Goal: Task Accomplishment & Management: Use online tool/utility

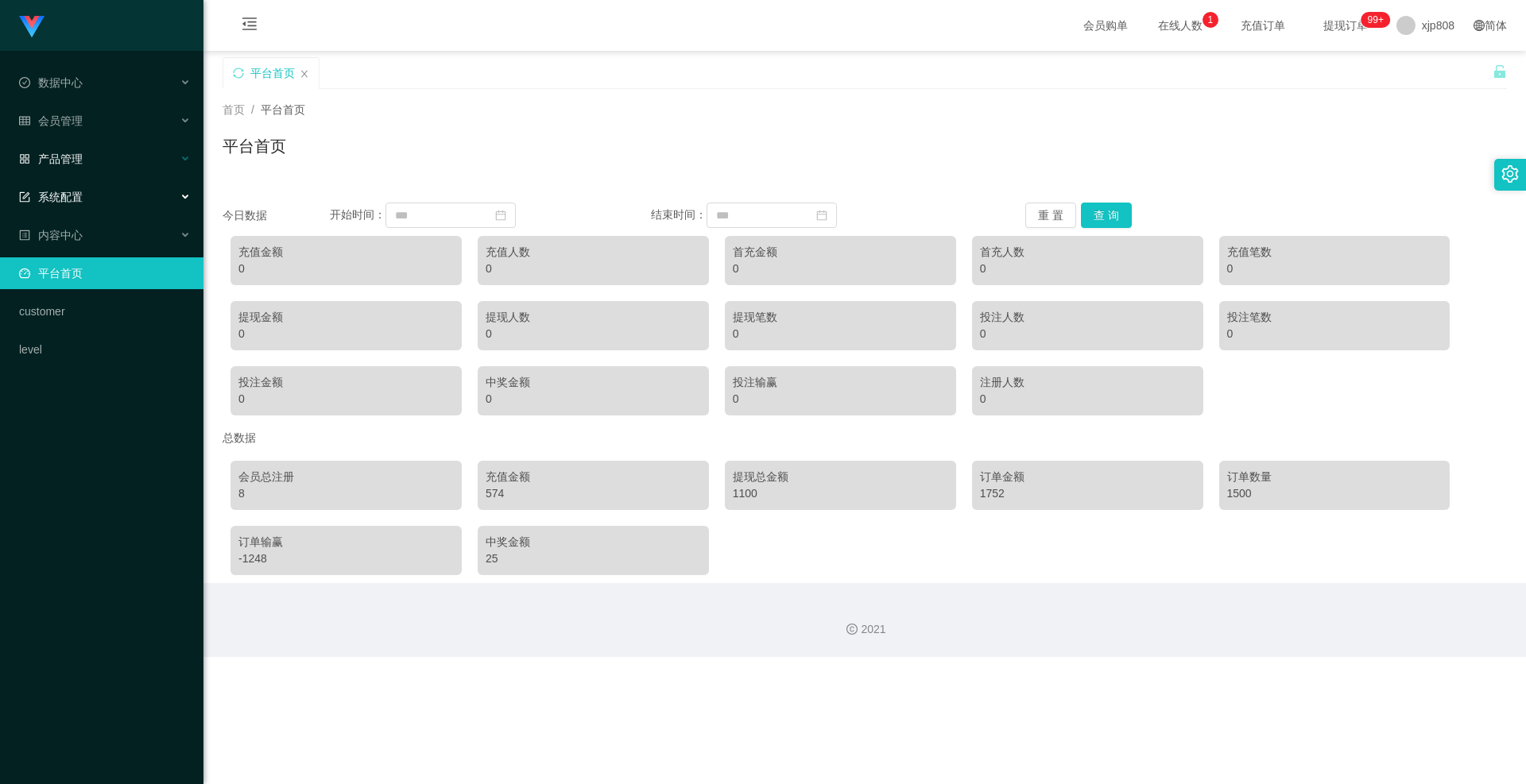
click at [82, 153] on span "产品管理" at bounding box center [51, 159] width 63 height 12
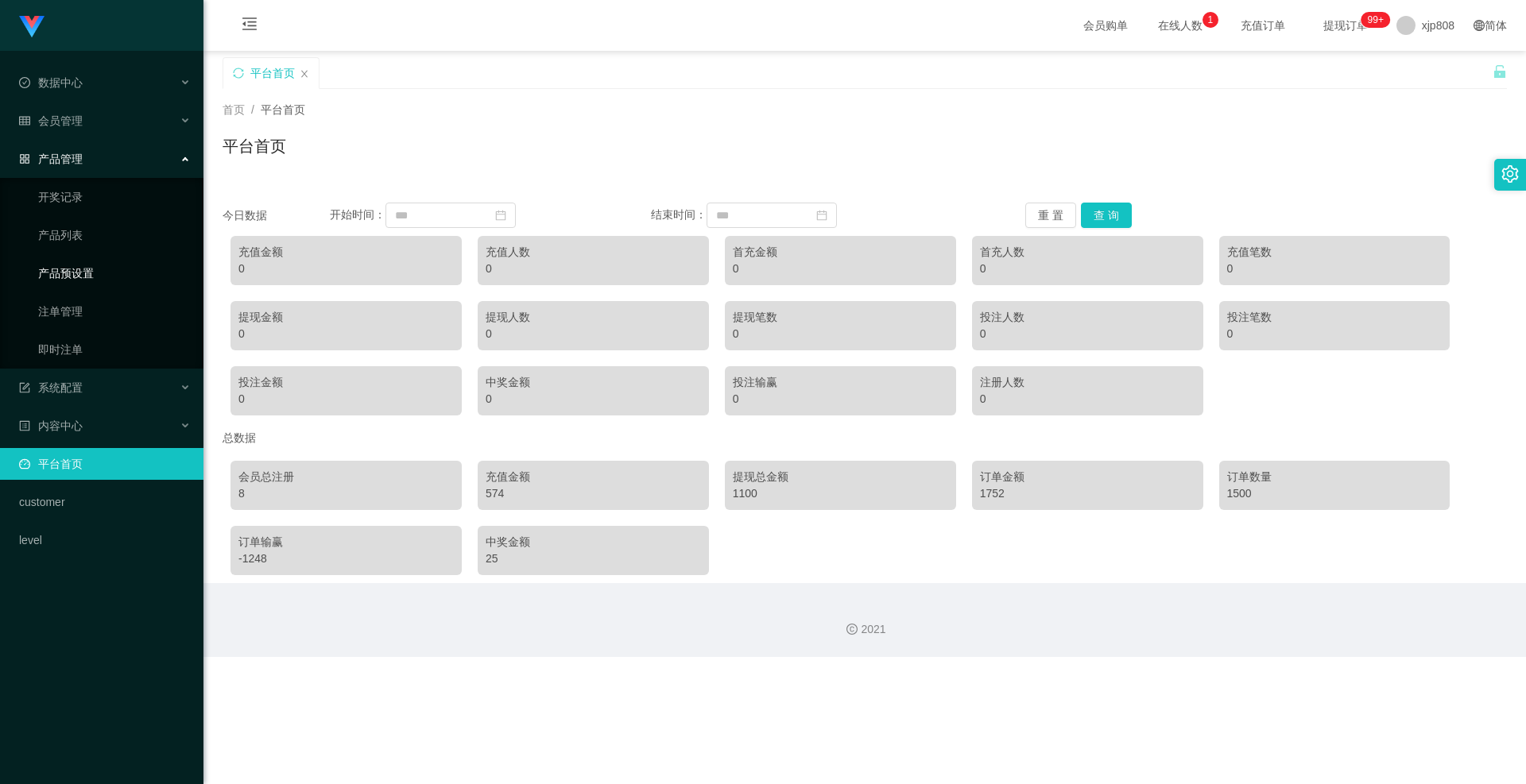
click at [65, 264] on link "产品预设置" at bounding box center [114, 273] width 152 height 32
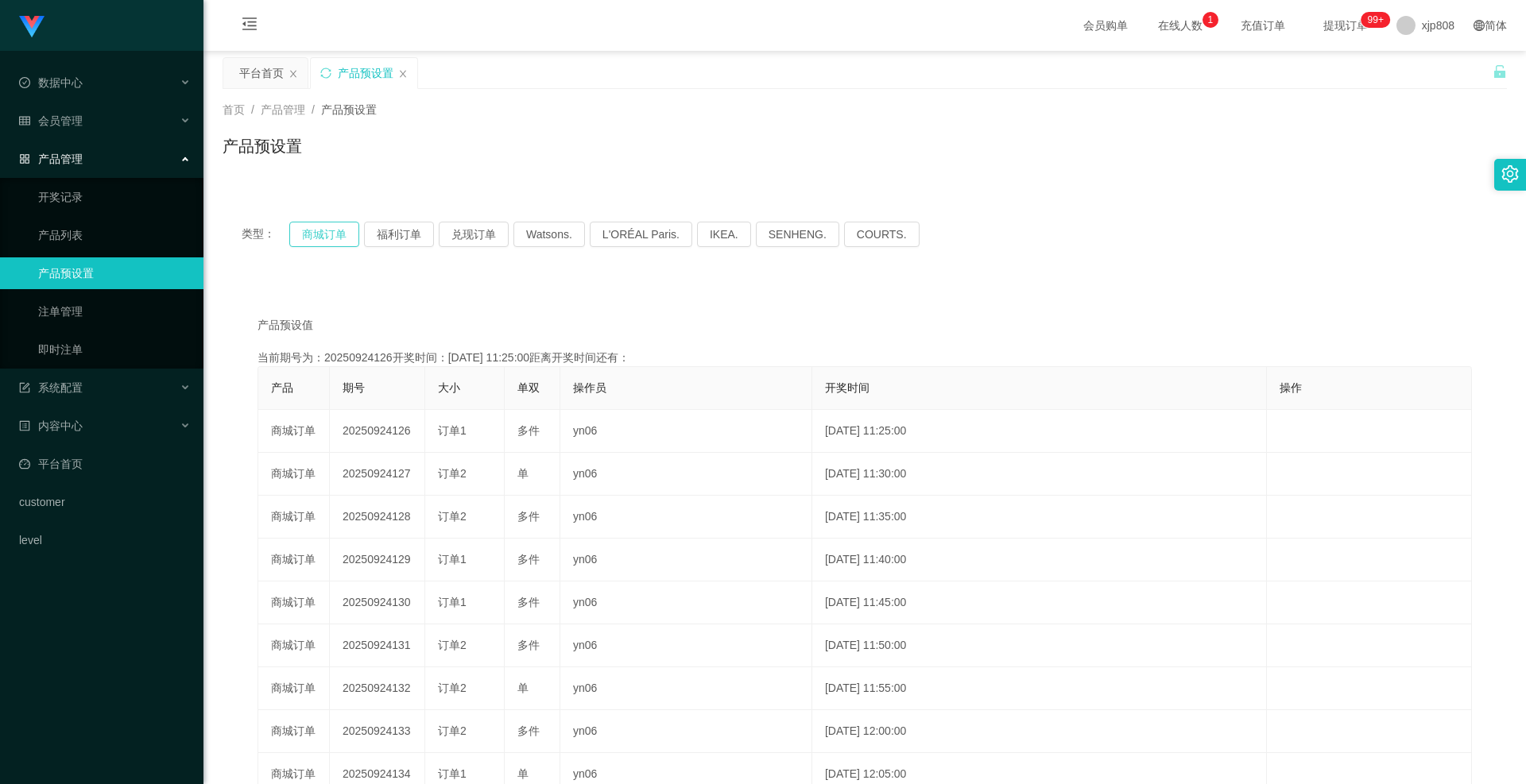
click at [318, 243] on button "商城订单" at bounding box center [323, 234] width 70 height 26
click at [335, 231] on button "商城订单" at bounding box center [323, 234] width 70 height 26
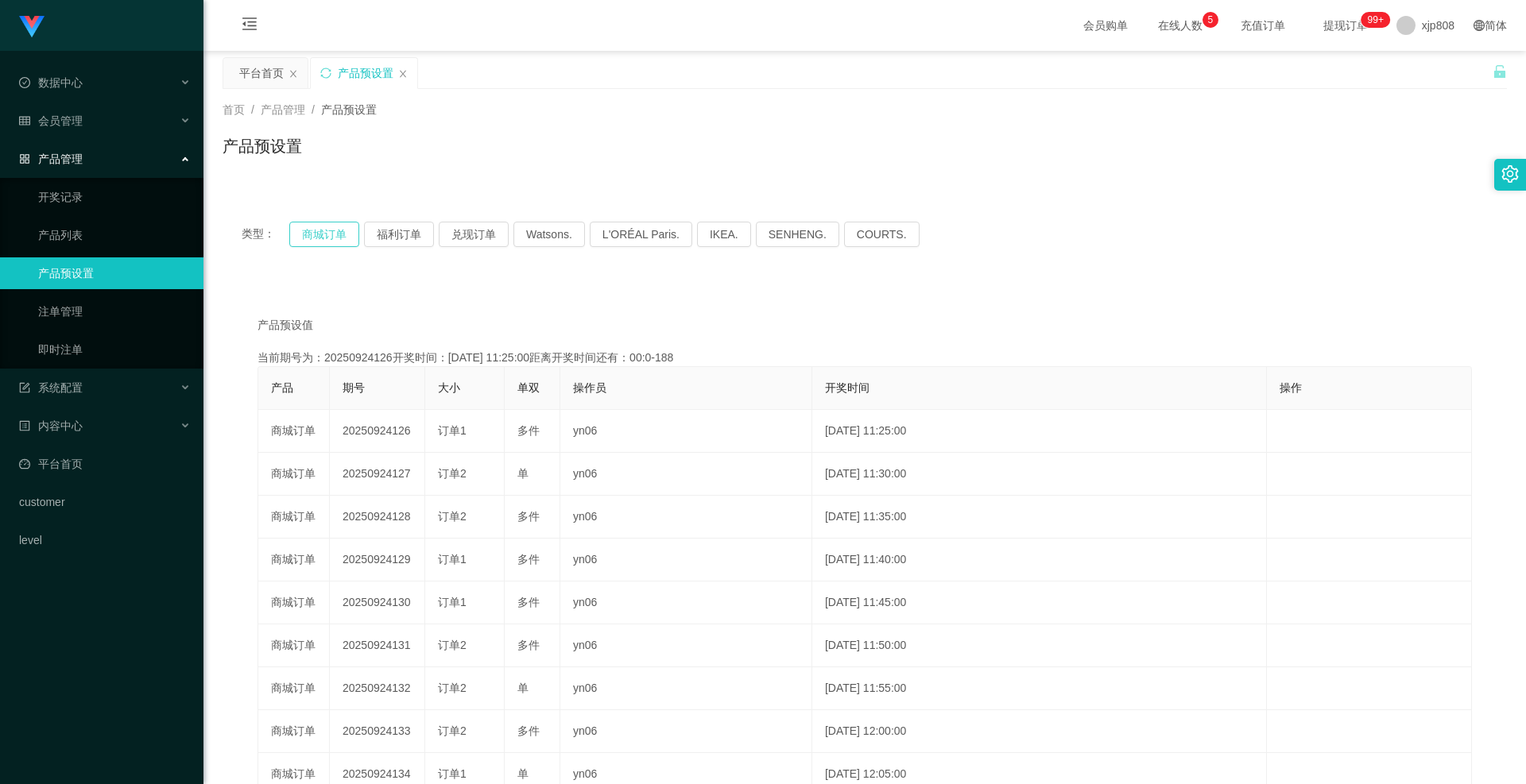
click at [335, 231] on button "商城订单" at bounding box center [323, 234] width 70 height 26
click at [70, 313] on link "注单管理" at bounding box center [114, 312] width 152 height 32
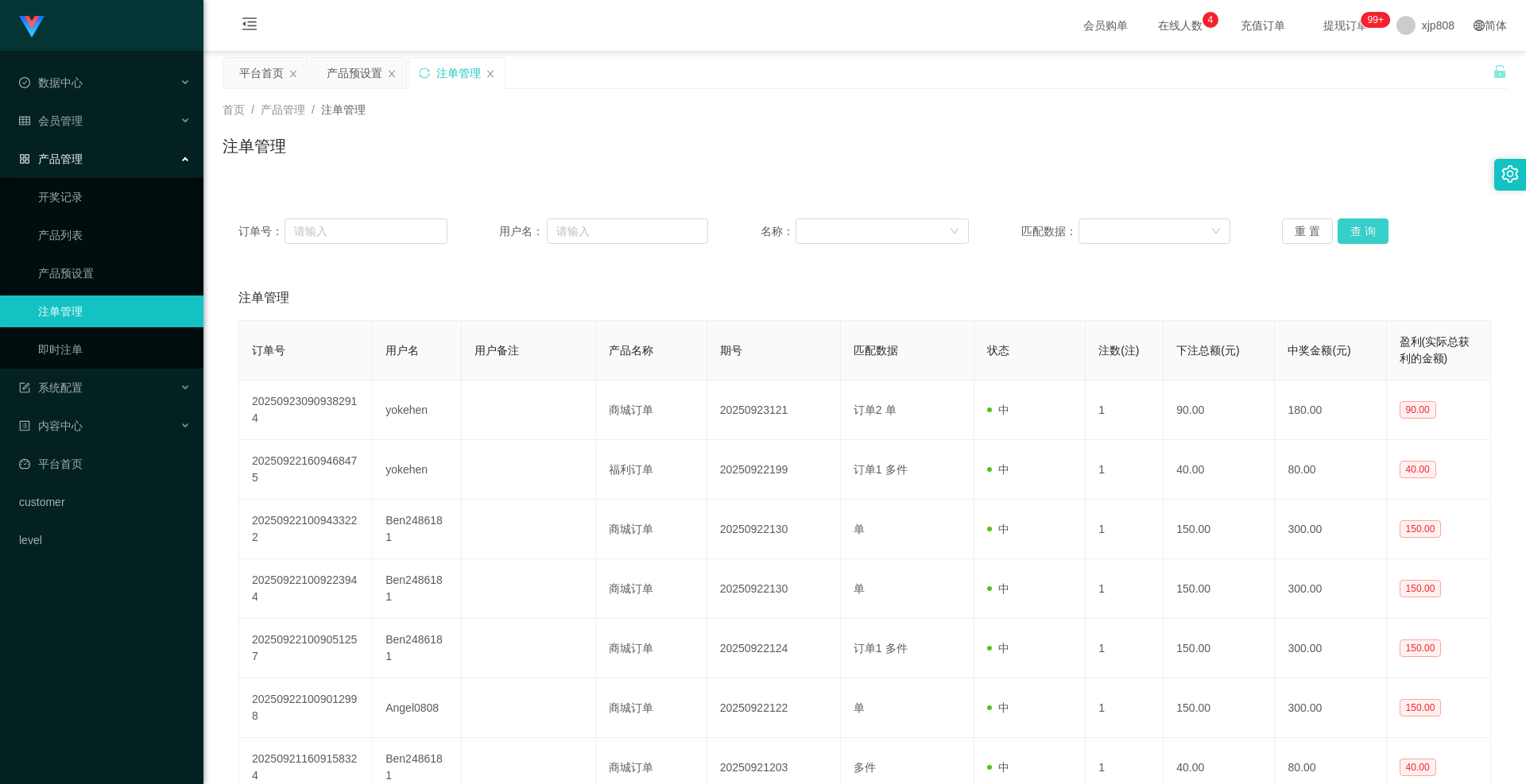
click at [854, 233] on button "查 询" at bounding box center [1363, 231] width 51 height 26
click at [854, 233] on div "重 置 查 询" at bounding box center [1386, 231] width 209 height 26
click at [854, 233] on button "查 询" at bounding box center [1363, 231] width 51 height 26
click at [854, 233] on div "重 置 查 询" at bounding box center [1386, 231] width 209 height 26
click at [854, 231] on button "查 询" at bounding box center [1363, 231] width 51 height 26
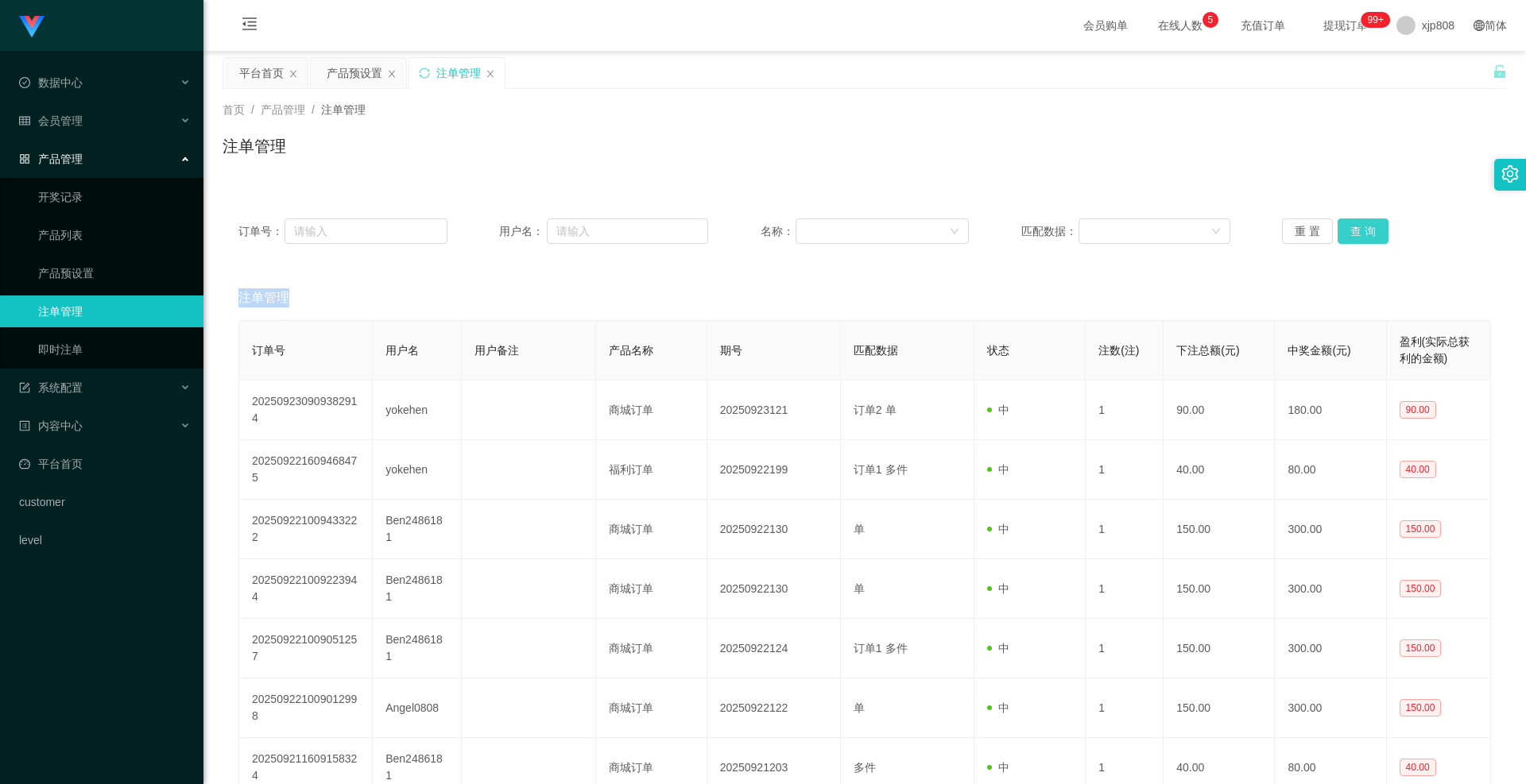
click at [854, 231] on div "重 置 查 询" at bounding box center [1386, 231] width 209 height 26
click at [854, 231] on button "查 询" at bounding box center [1363, 231] width 51 height 26
click at [854, 231] on div "重 置 查 询" at bounding box center [1386, 231] width 209 height 26
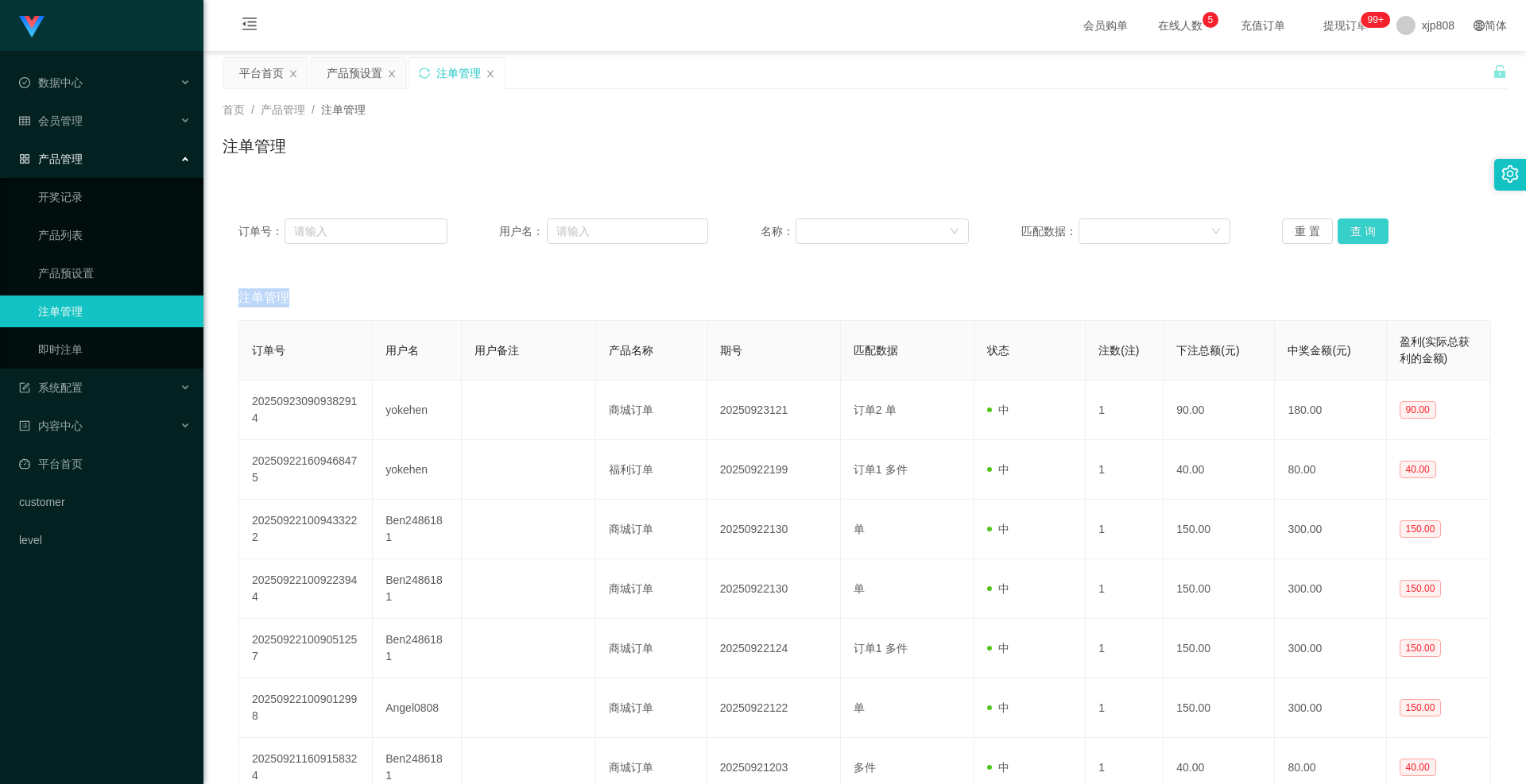
click at [854, 231] on button "查 询" at bounding box center [1363, 231] width 51 height 26
click at [854, 231] on div "重 置 查 询" at bounding box center [1386, 231] width 209 height 26
click at [854, 231] on button "查 询" at bounding box center [1363, 231] width 51 height 26
click at [854, 231] on div "重 置 查 询" at bounding box center [1386, 231] width 209 height 26
click at [854, 70] on span "退出登录" at bounding box center [1422, 70] width 45 height 12
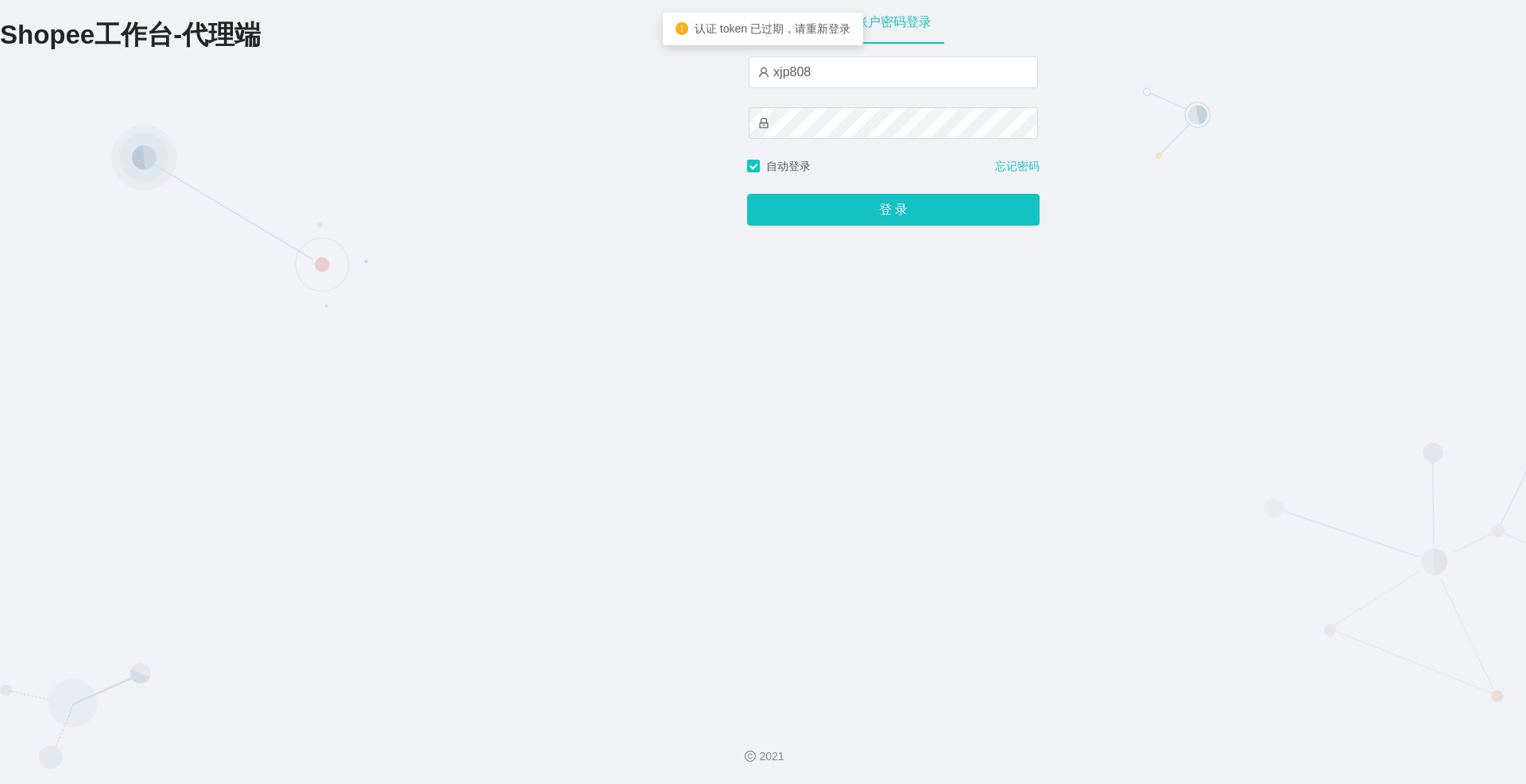
click at [849, 91] on div "xjp808" at bounding box center [893, 107] width 289 height 101
click at [850, 83] on input "xjp808" at bounding box center [893, 72] width 289 height 32
click at [854, 65] on input "yn01" at bounding box center [893, 72] width 289 height 32
type input "yn04"
click at [854, 215] on button "登 录" at bounding box center [893, 210] width 293 height 32
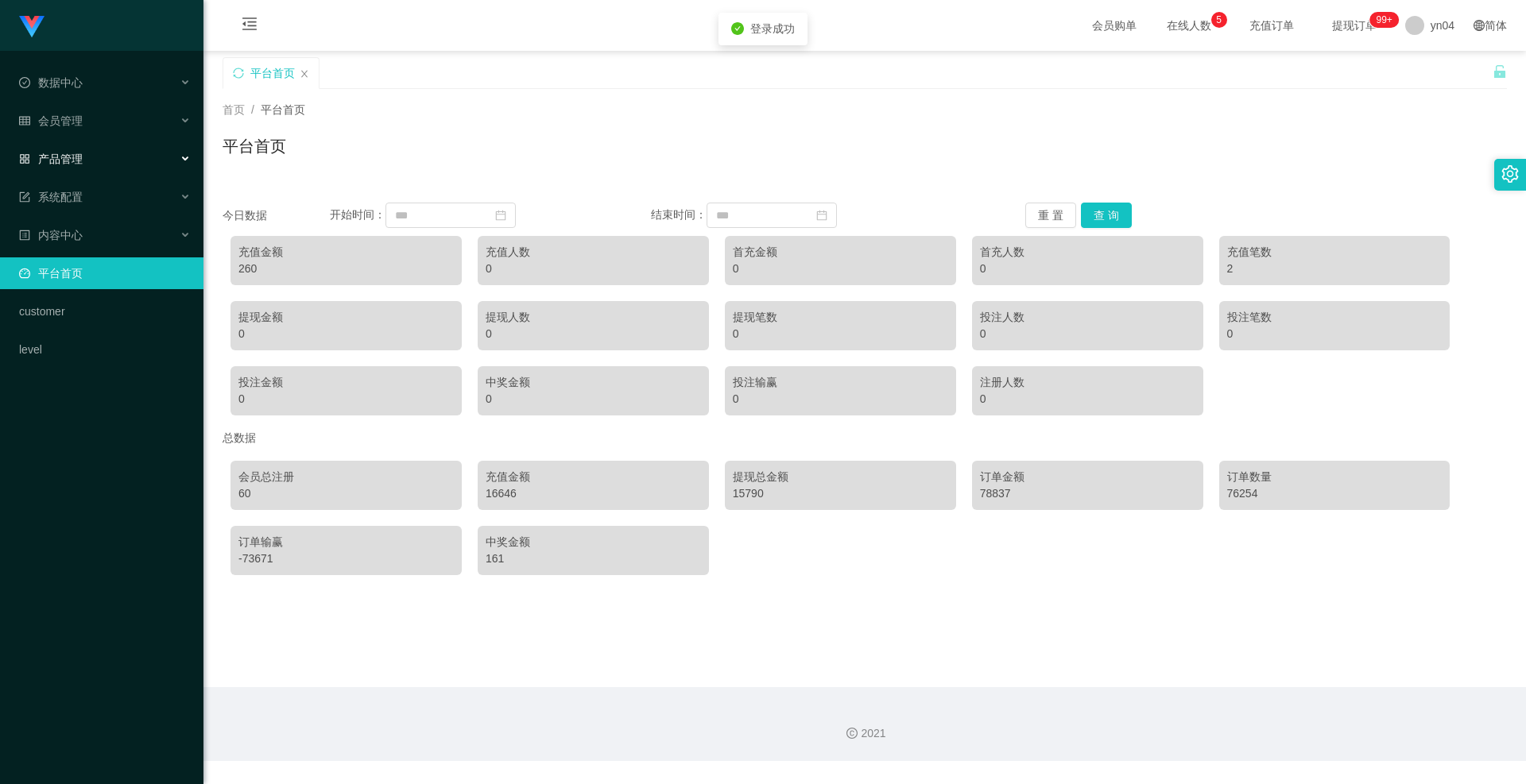
click at [64, 156] on span "产品管理" at bounding box center [51, 159] width 63 height 12
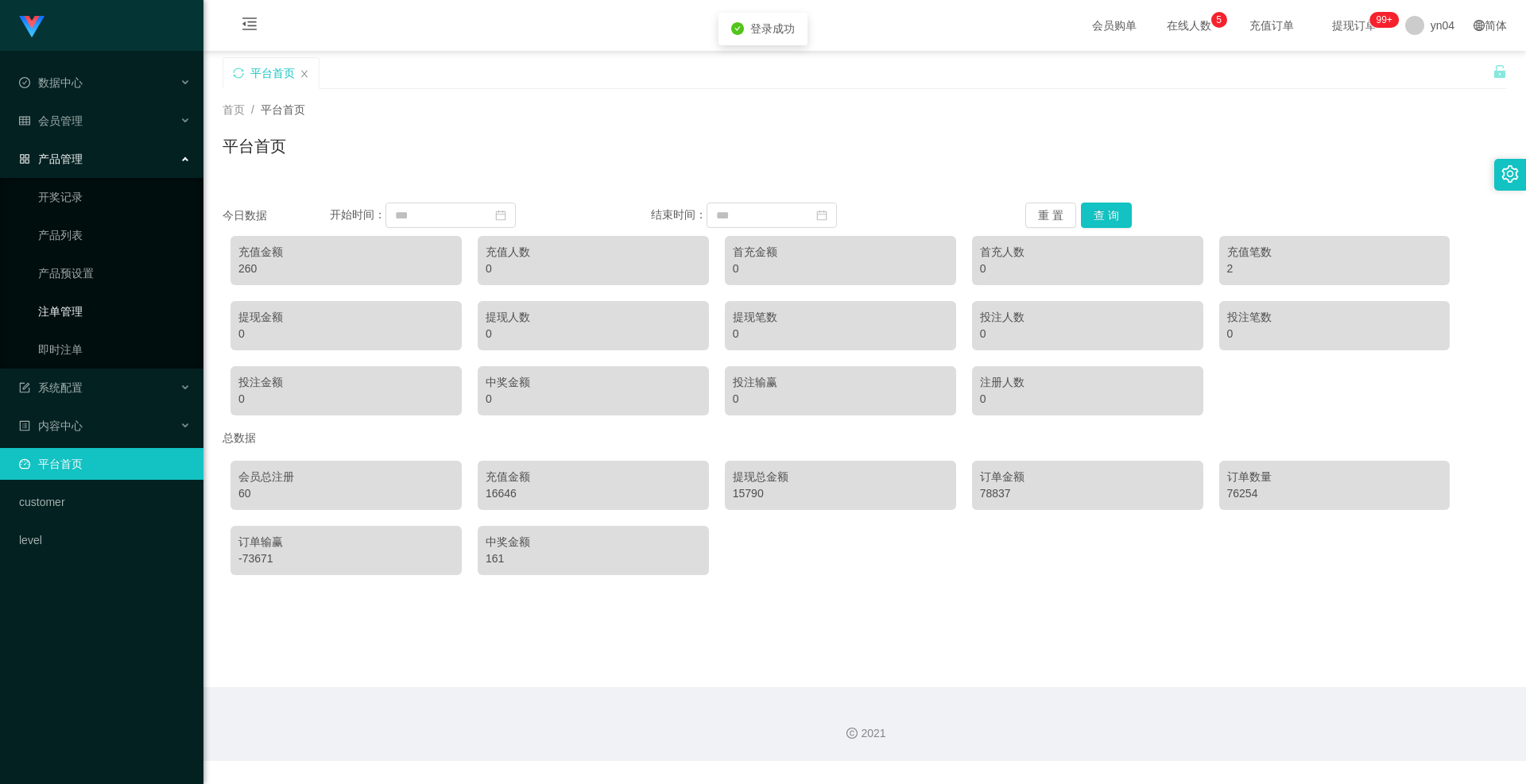
click at [75, 318] on link "注单管理" at bounding box center [114, 312] width 152 height 32
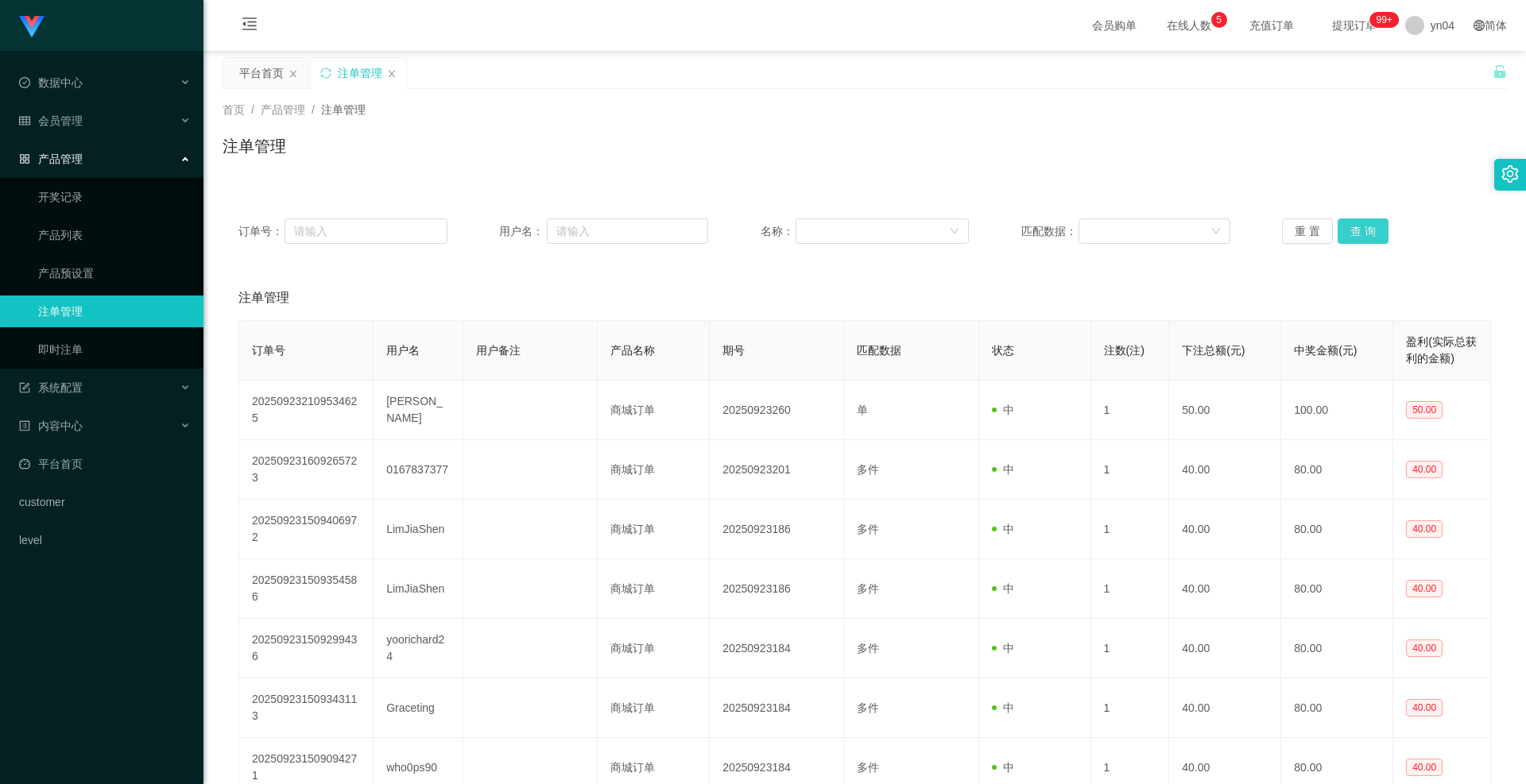
click at [854, 233] on button "查 询" at bounding box center [1363, 231] width 51 height 26
click at [854, 233] on div "重 置 查 询" at bounding box center [1386, 231] width 209 height 26
click at [854, 233] on button "查 询" at bounding box center [1363, 231] width 51 height 26
click at [854, 233] on div "重 置 查 询" at bounding box center [1386, 231] width 209 height 26
click at [854, 233] on button "查 询" at bounding box center [1363, 231] width 51 height 26
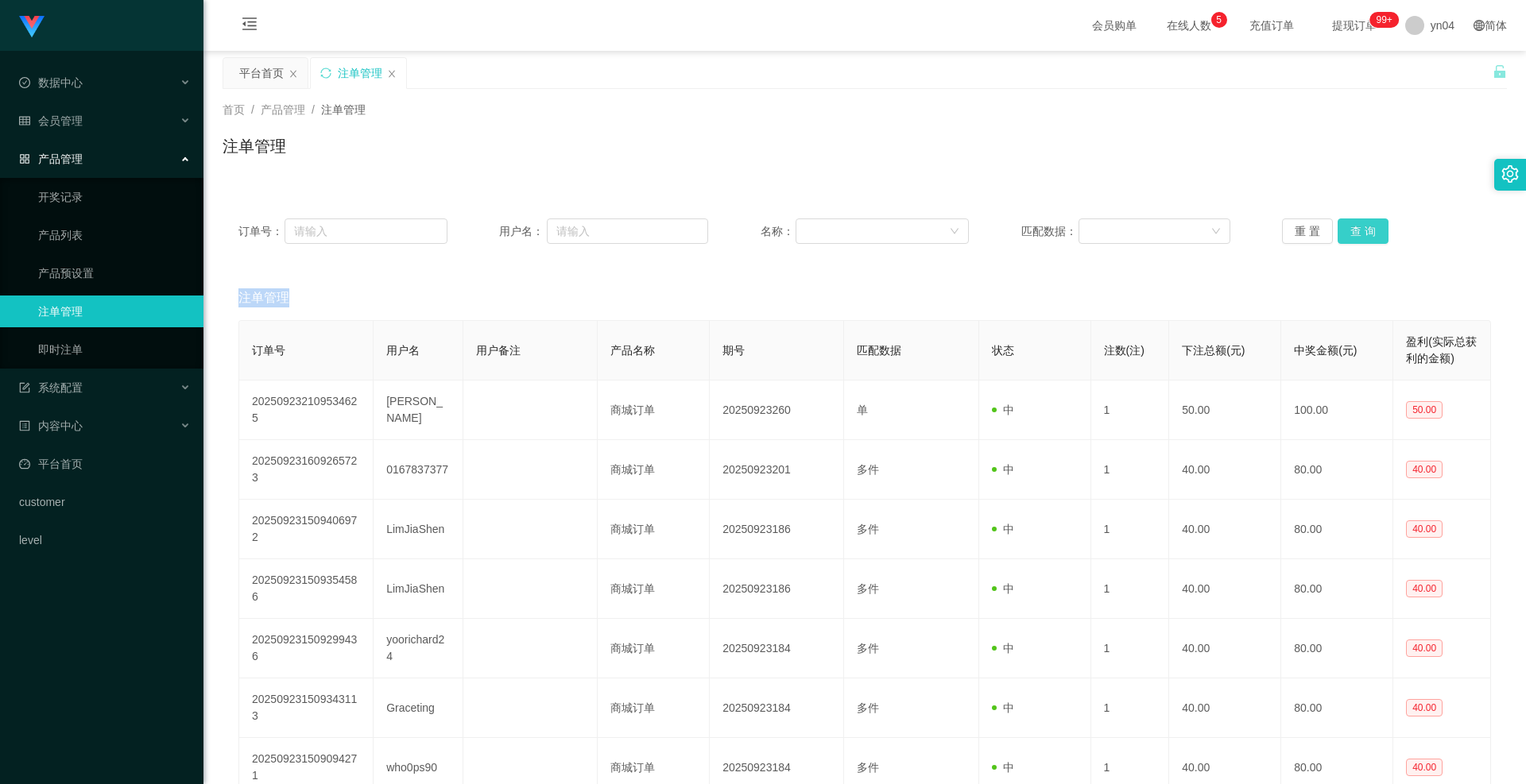
click at [854, 233] on div "重 置 查 询" at bounding box center [1386, 231] width 209 height 26
click at [854, 233] on button "查 询" at bounding box center [1363, 231] width 51 height 26
click at [854, 233] on div "重 置 查 询" at bounding box center [1386, 231] width 209 height 26
click at [854, 233] on button "查 询" at bounding box center [1363, 231] width 51 height 26
click at [854, 233] on div "重 置 查 询" at bounding box center [1386, 231] width 209 height 26
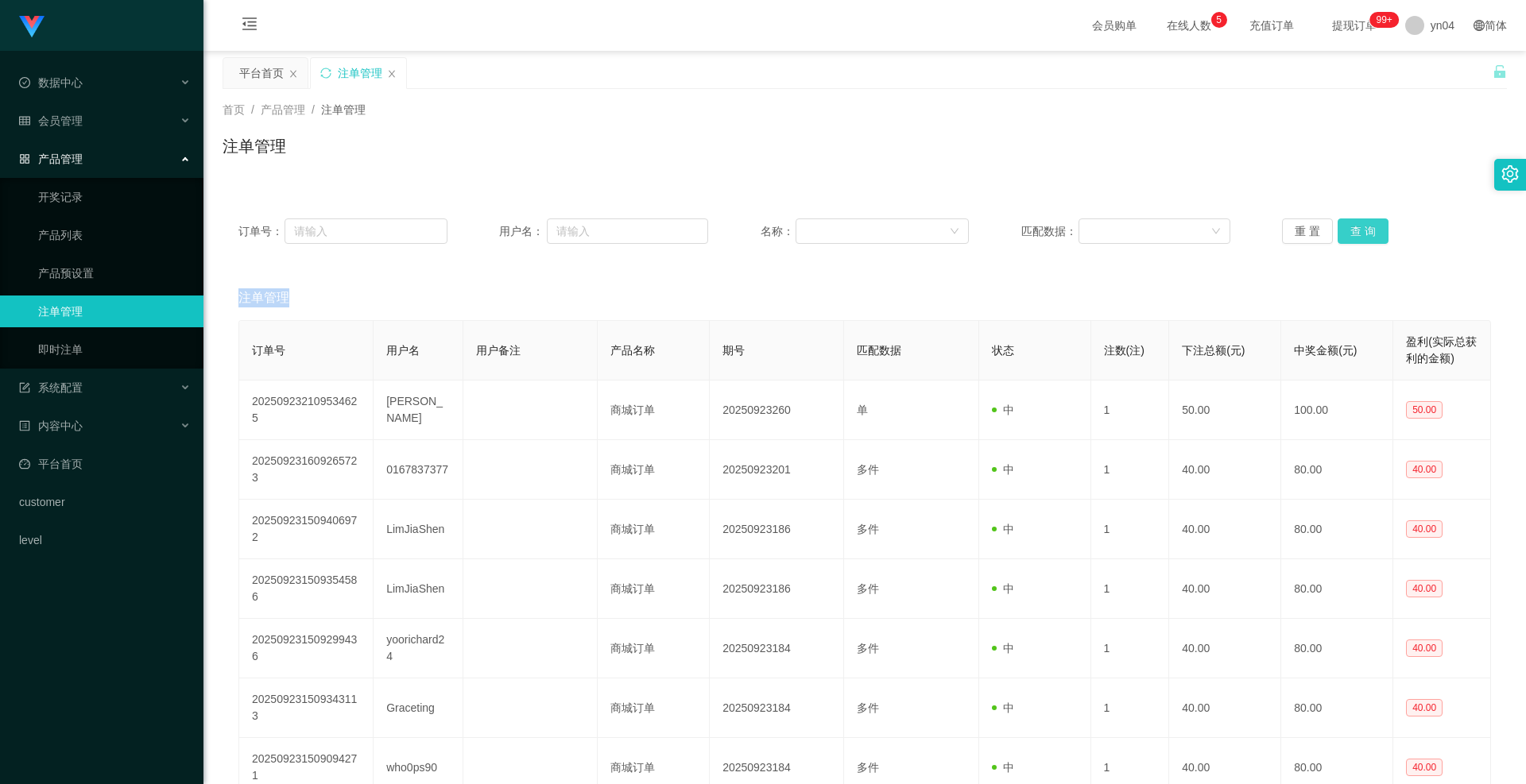
click at [854, 233] on button "查 询" at bounding box center [1363, 231] width 51 height 26
click at [854, 233] on div "重 置 查 询" at bounding box center [1386, 231] width 209 height 26
click at [854, 233] on button "查 询" at bounding box center [1363, 231] width 51 height 26
click at [854, 234] on button "查 询" at bounding box center [1363, 231] width 51 height 26
click at [854, 234] on div "重 置 查 询" at bounding box center [1386, 231] width 209 height 26
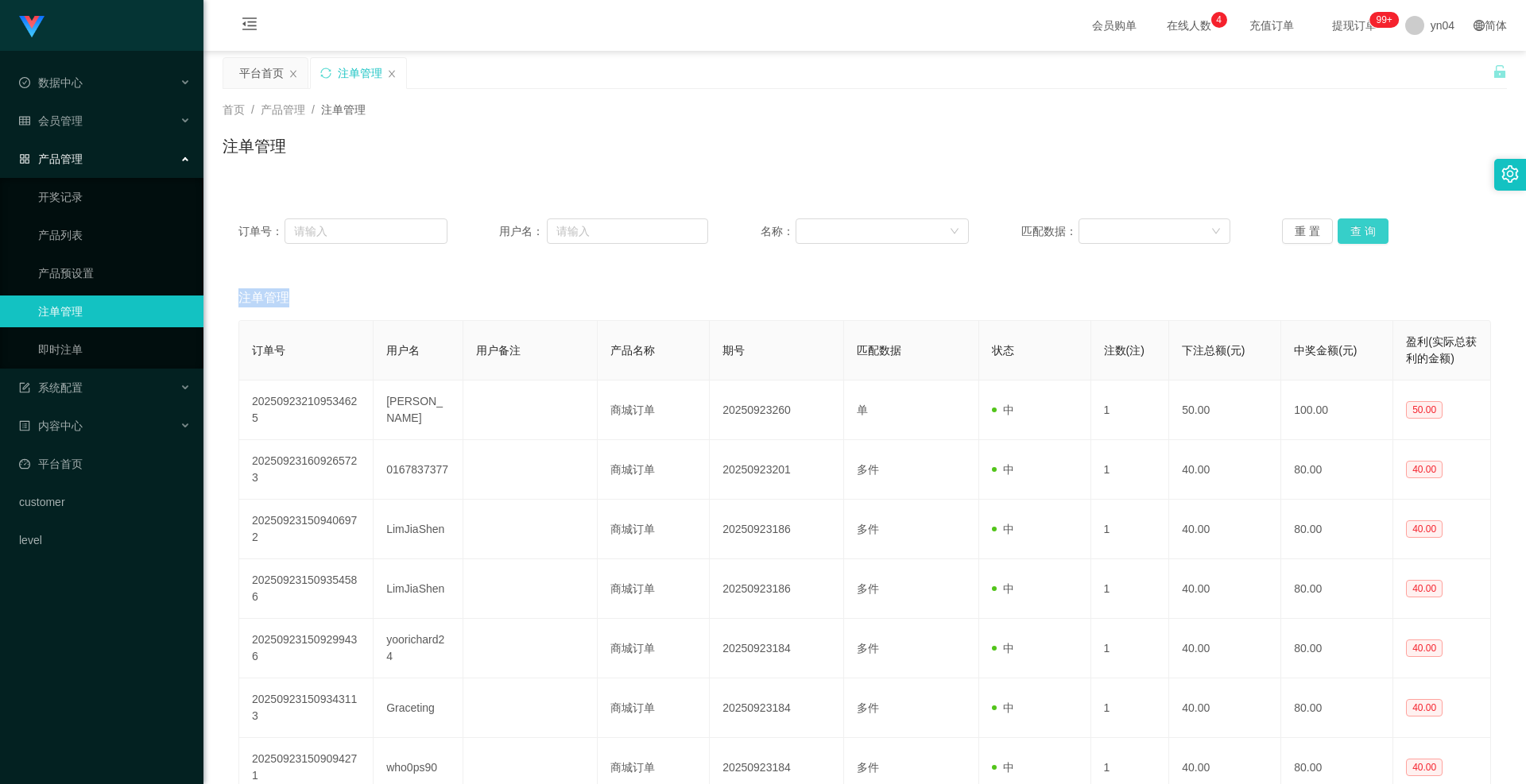
click at [854, 241] on button "查 询" at bounding box center [1363, 231] width 51 height 26
click at [854, 241] on div "重 置 查 询" at bounding box center [1386, 231] width 209 height 26
click at [854, 241] on button "查 询" at bounding box center [1363, 231] width 51 height 26
click at [854, 241] on div "重 置 查 询" at bounding box center [1386, 231] width 209 height 26
click at [854, 232] on button "查 询" at bounding box center [1363, 231] width 51 height 26
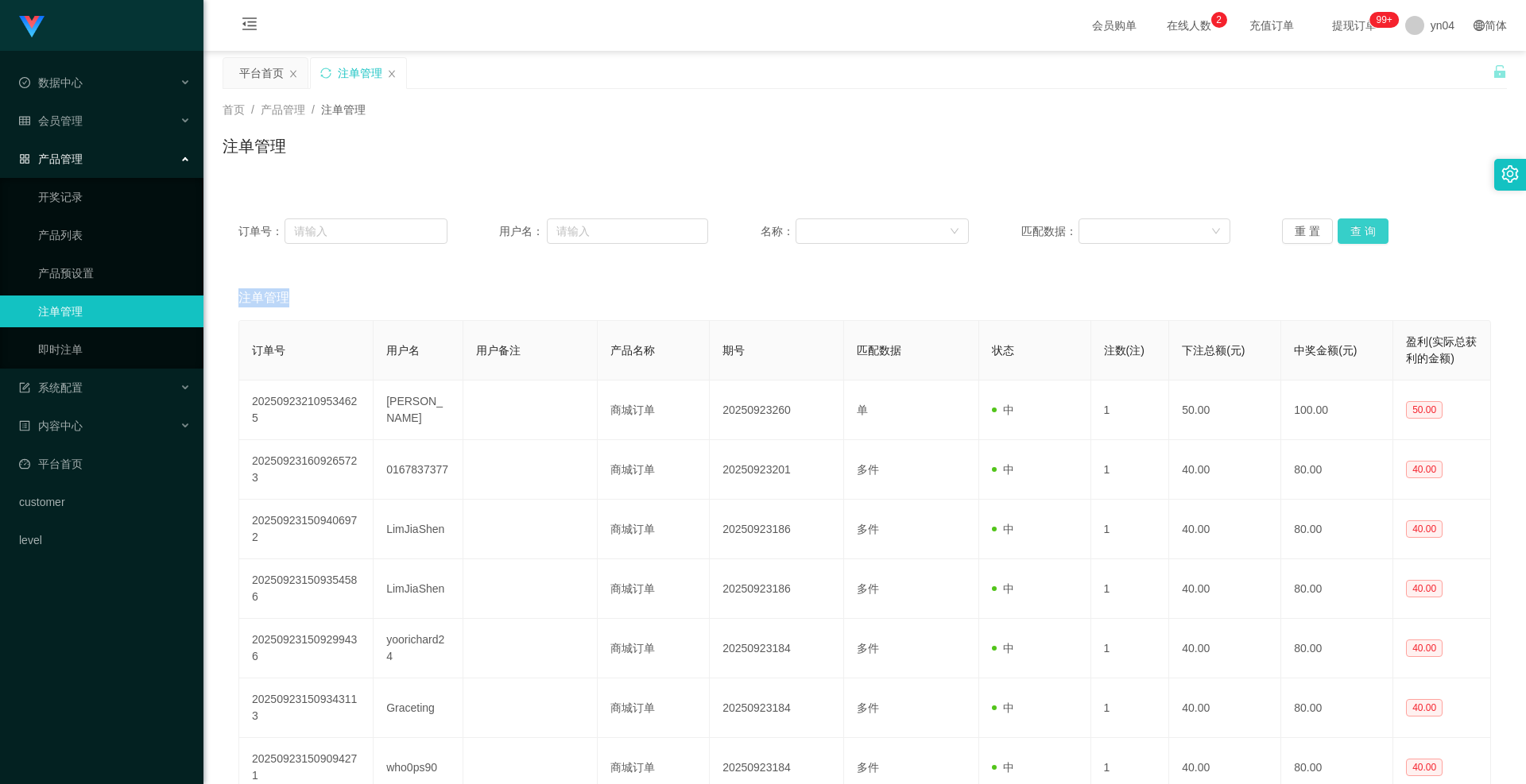
click at [854, 232] on div "重 置 查 询" at bounding box center [1386, 231] width 209 height 26
click at [854, 232] on button "查 询" at bounding box center [1363, 231] width 51 height 26
click at [854, 232] on div "重 置 查 询" at bounding box center [1386, 231] width 209 height 26
click at [854, 232] on button "查 询" at bounding box center [1363, 231] width 51 height 26
click at [854, 232] on div "重 置 查 询" at bounding box center [1386, 231] width 209 height 26
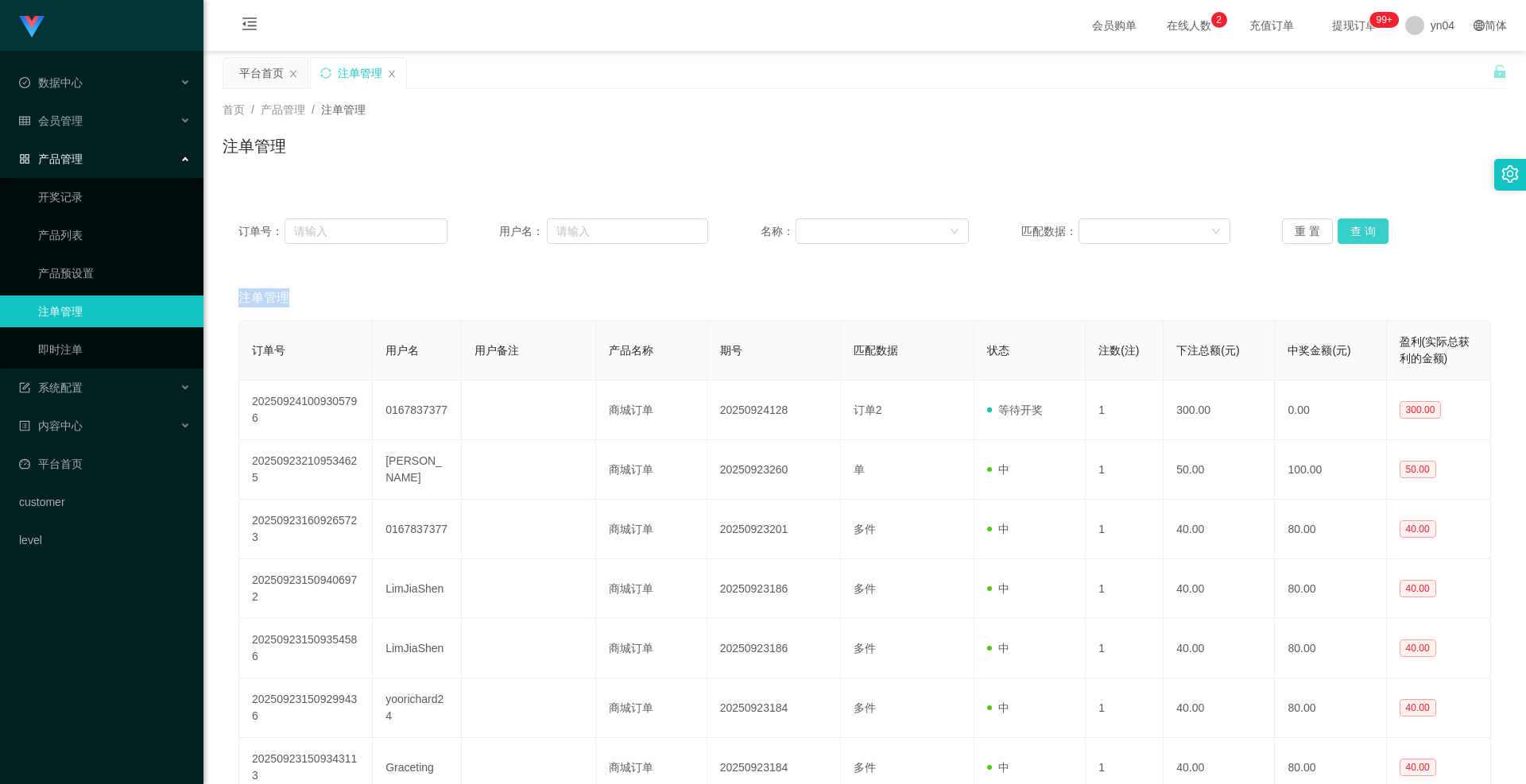
click at [854, 232] on button "查 询" at bounding box center [1363, 231] width 51 height 26
click at [854, 232] on div "重 置 查 询" at bounding box center [1386, 231] width 209 height 26
click at [854, 232] on button "查 询" at bounding box center [1363, 231] width 51 height 26
click at [854, 226] on button "查 询" at bounding box center [1363, 231] width 51 height 26
click at [854, 226] on div "重 置 查 询" at bounding box center [1386, 231] width 209 height 26
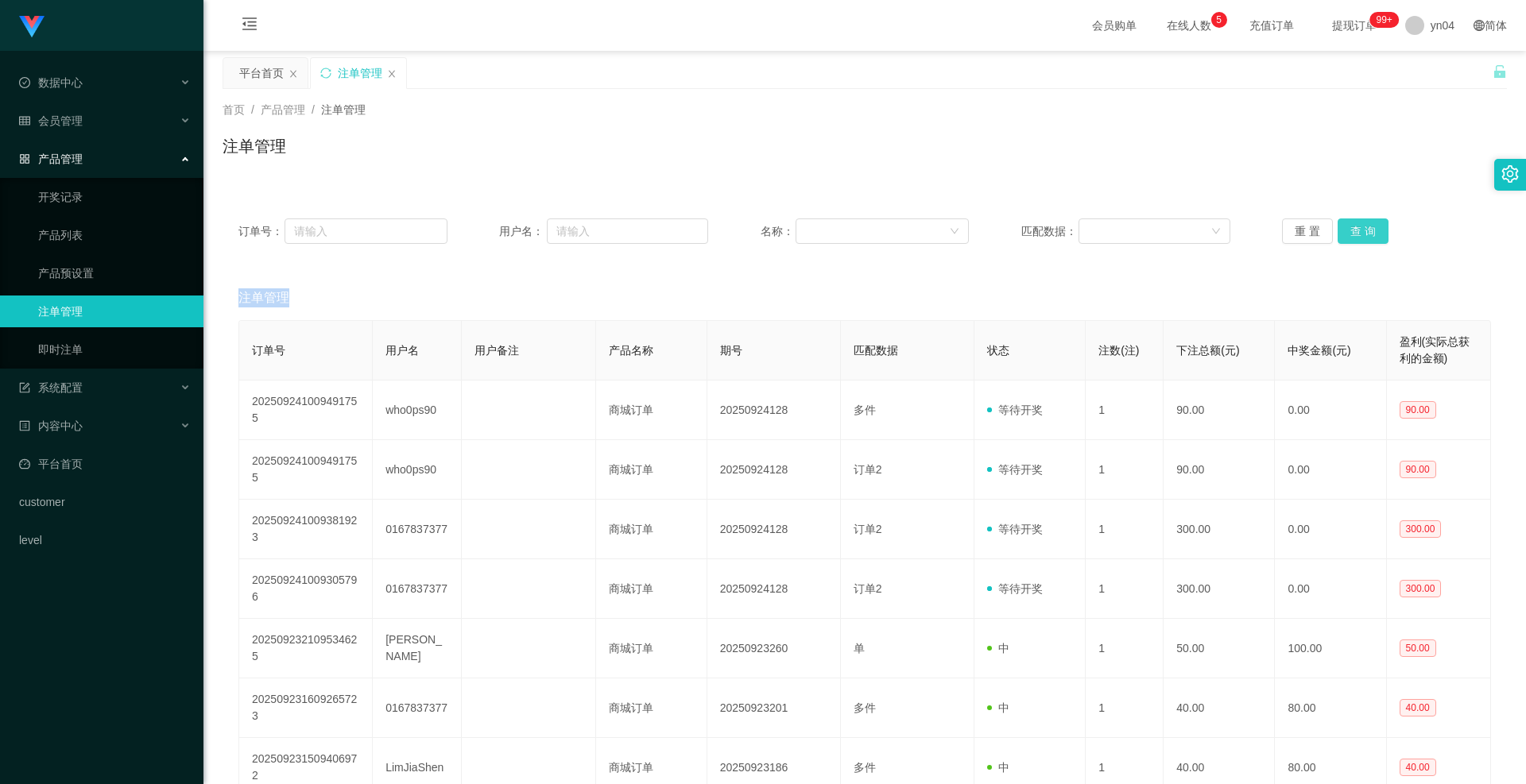
click at [854, 226] on button "查 询" at bounding box center [1363, 231] width 51 height 26
click at [854, 226] on div "重 置 查 询" at bounding box center [1386, 231] width 209 height 26
click at [854, 223] on button "查 询" at bounding box center [1363, 231] width 51 height 26
click at [854, 223] on div "重 置 查 询" at bounding box center [1386, 231] width 209 height 26
click at [854, 223] on button "查 询" at bounding box center [1363, 231] width 51 height 26
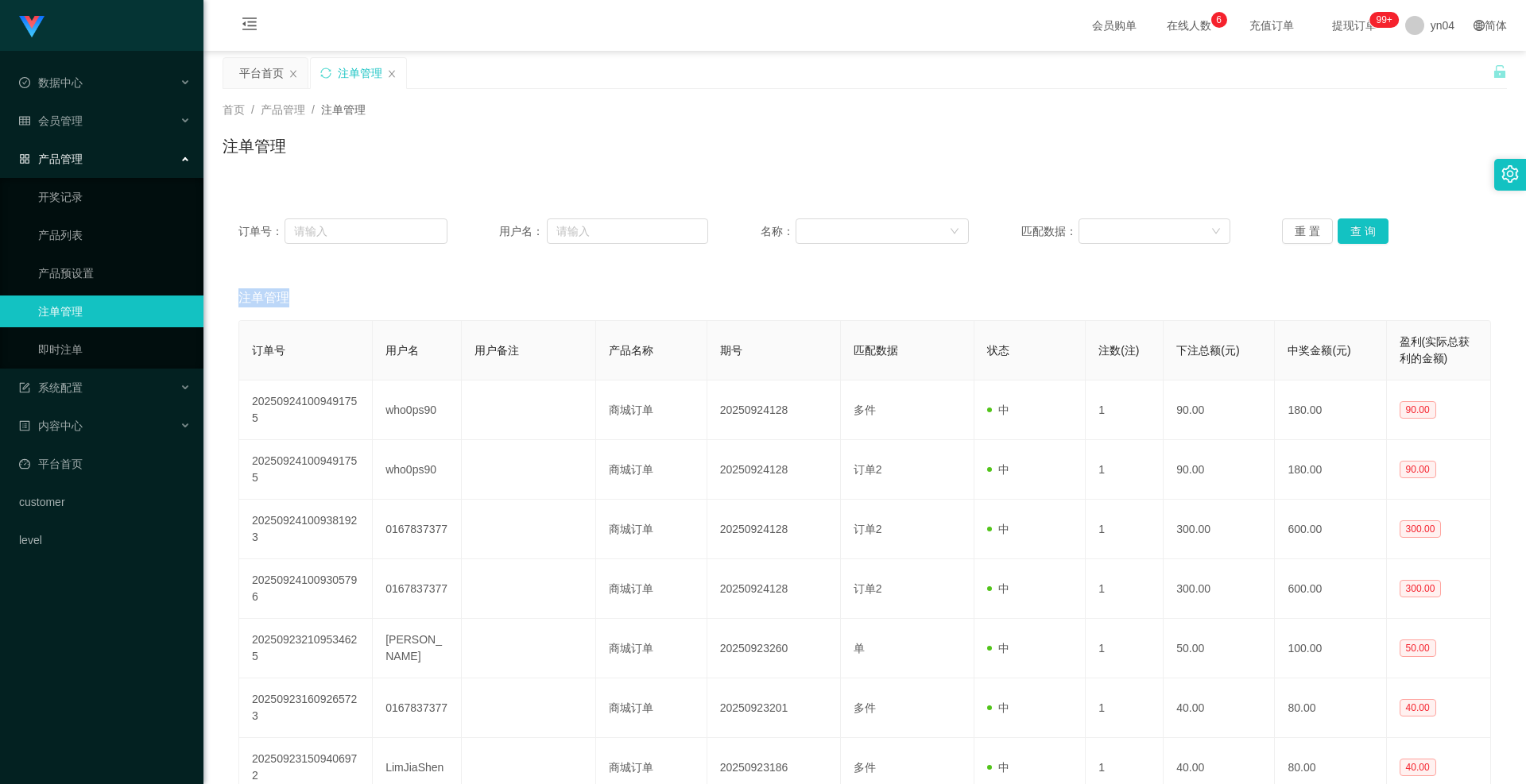
click at [854, 223] on div "重 置 查 询" at bounding box center [1386, 231] width 209 height 26
click at [854, 223] on button "查 询" at bounding box center [1363, 231] width 51 height 26
click at [854, 223] on div "重 置 查 询" at bounding box center [1386, 231] width 209 height 26
click at [854, 223] on button "查 询" at bounding box center [1363, 231] width 51 height 26
click at [854, 223] on div "重 置 查 询" at bounding box center [1386, 231] width 209 height 26
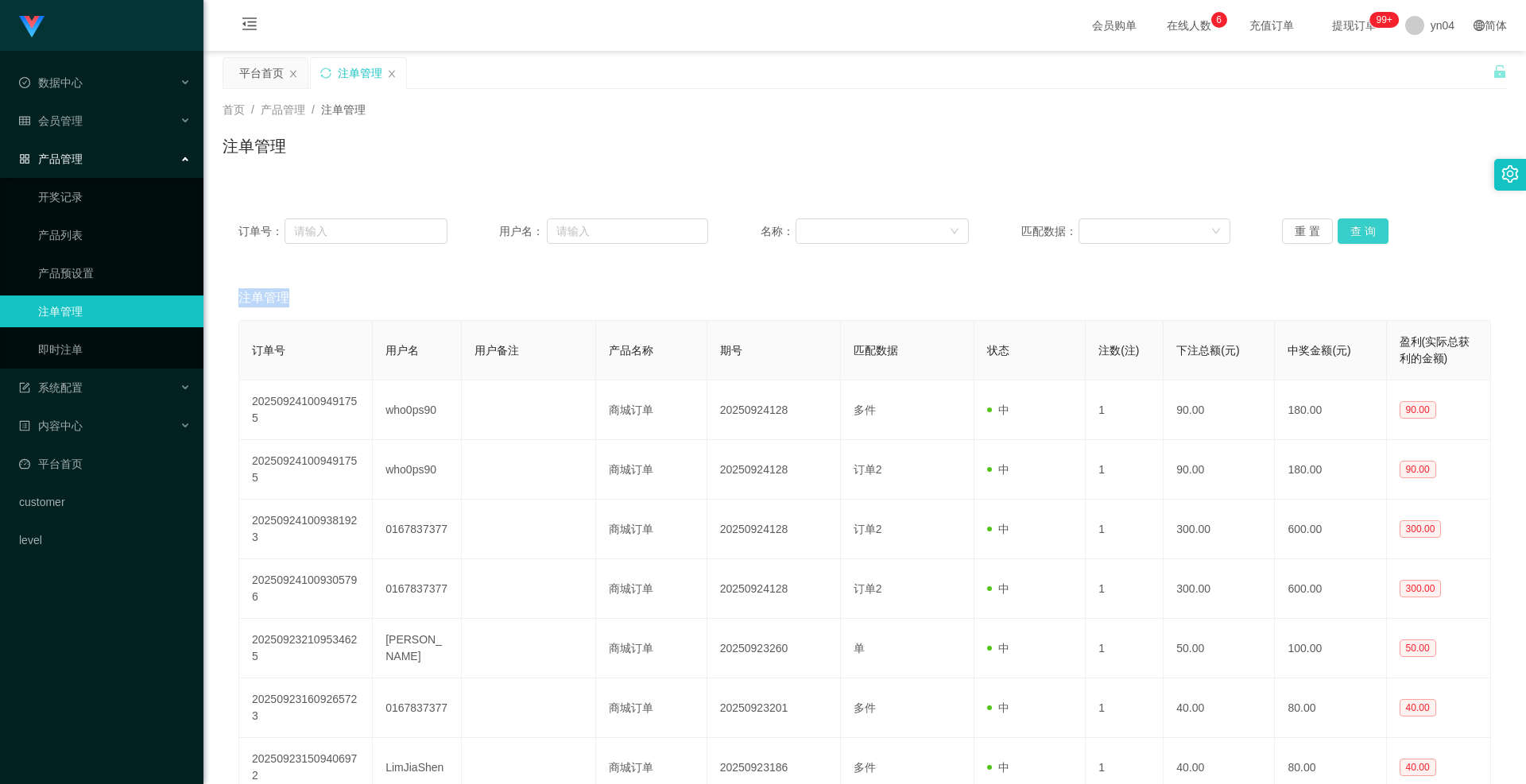
click at [854, 223] on button "查 询" at bounding box center [1363, 231] width 51 height 26
click at [854, 223] on div "重 置 查 询" at bounding box center [1386, 231] width 209 height 26
click at [854, 223] on button "查 询" at bounding box center [1363, 231] width 51 height 26
click at [854, 223] on div "重 置 查 询" at bounding box center [1386, 231] width 209 height 26
click at [854, 223] on button "查 询" at bounding box center [1363, 231] width 51 height 26
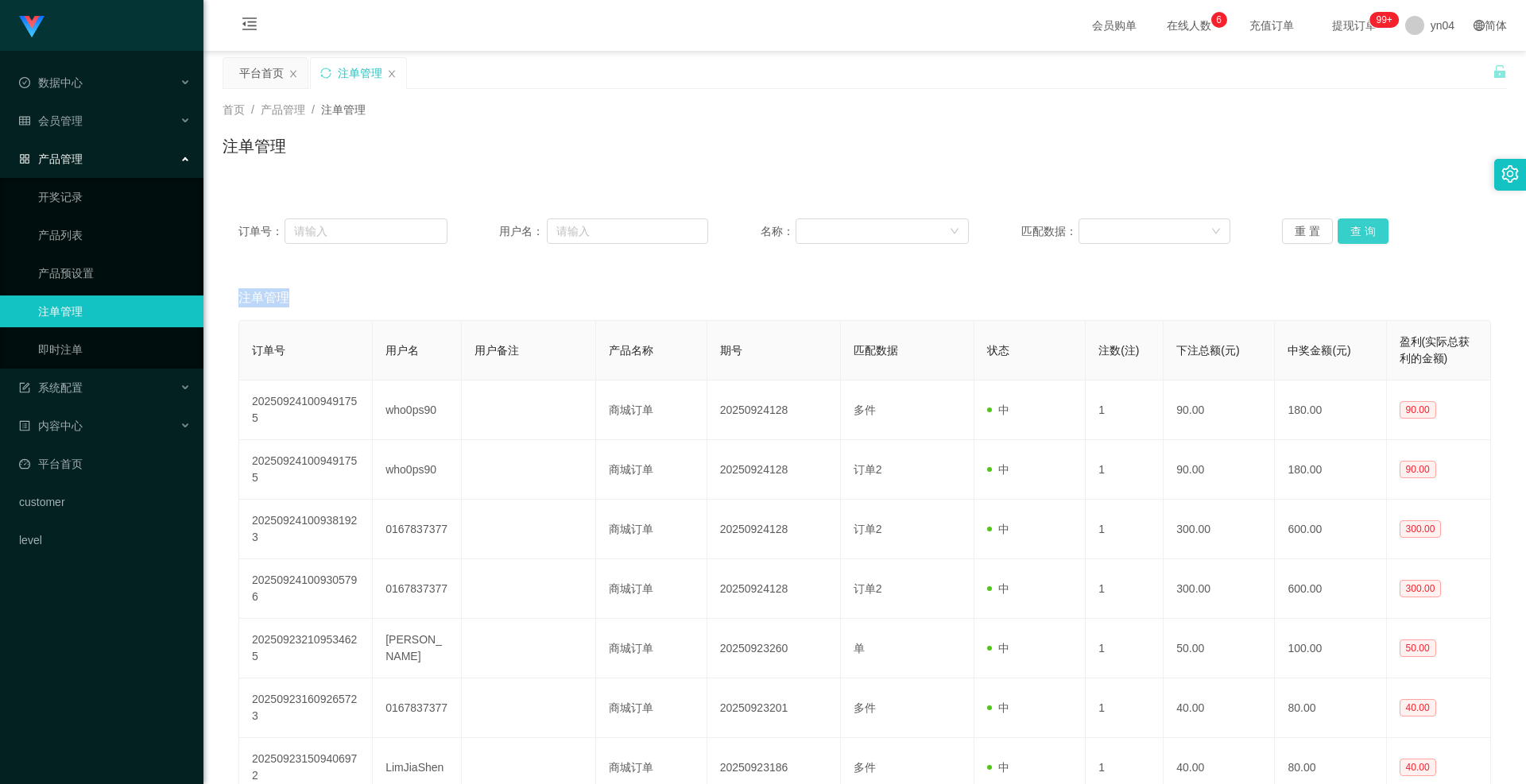
click at [854, 223] on div "重 置 查 询" at bounding box center [1386, 231] width 209 height 26
click at [854, 223] on button "查 询" at bounding box center [1363, 231] width 51 height 26
click at [854, 223] on div "重 置 查 询" at bounding box center [1386, 231] width 209 height 26
click at [854, 223] on button "查 询" at bounding box center [1363, 231] width 51 height 26
click at [854, 223] on div "重 置 查 询" at bounding box center [1386, 231] width 209 height 26
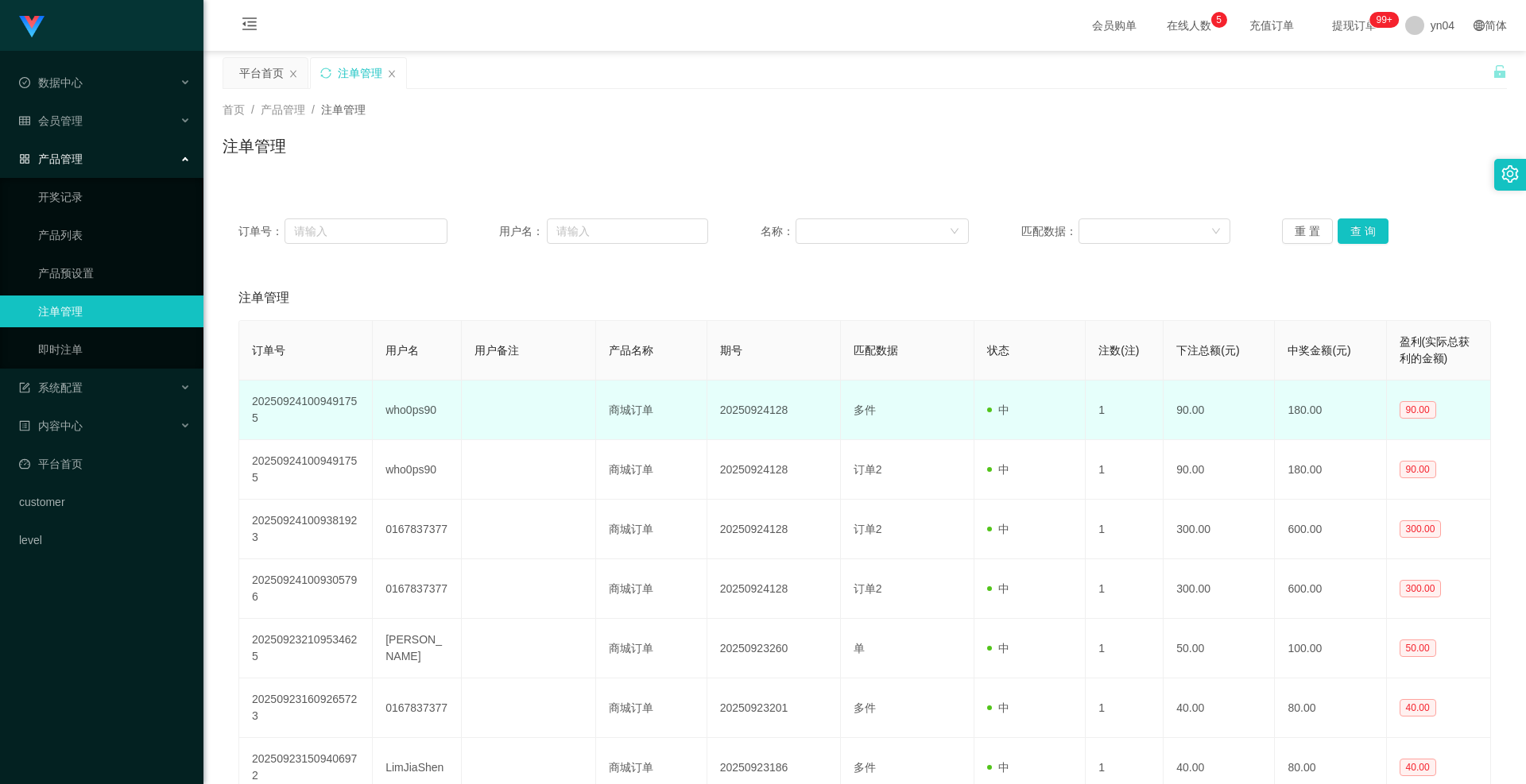
click at [393, 406] on td "who0ps90" at bounding box center [417, 410] width 89 height 60
copy td "who0ps90"
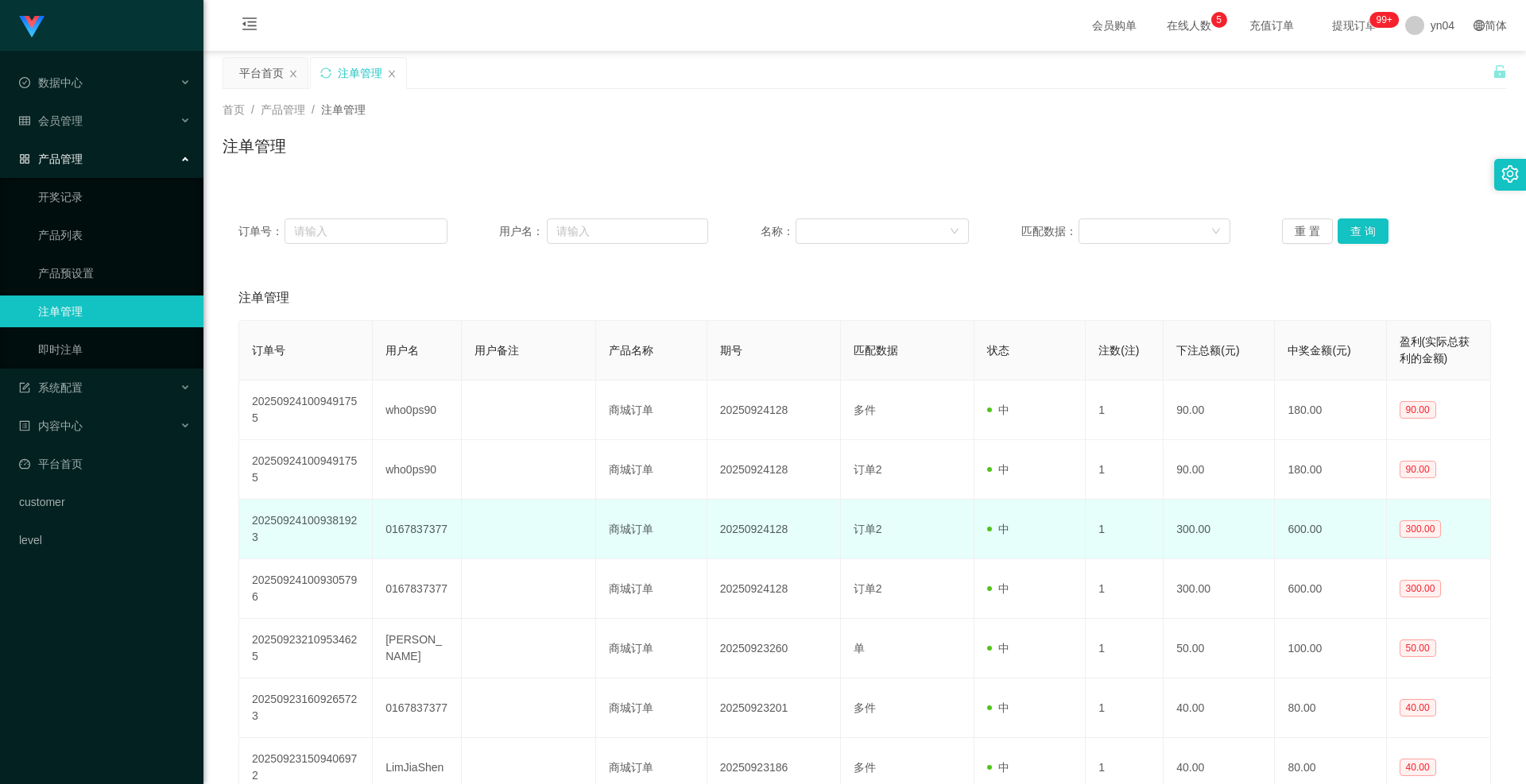
click at [416, 455] on td "0167837377" at bounding box center [417, 529] width 89 height 60
copy td "0167837377"
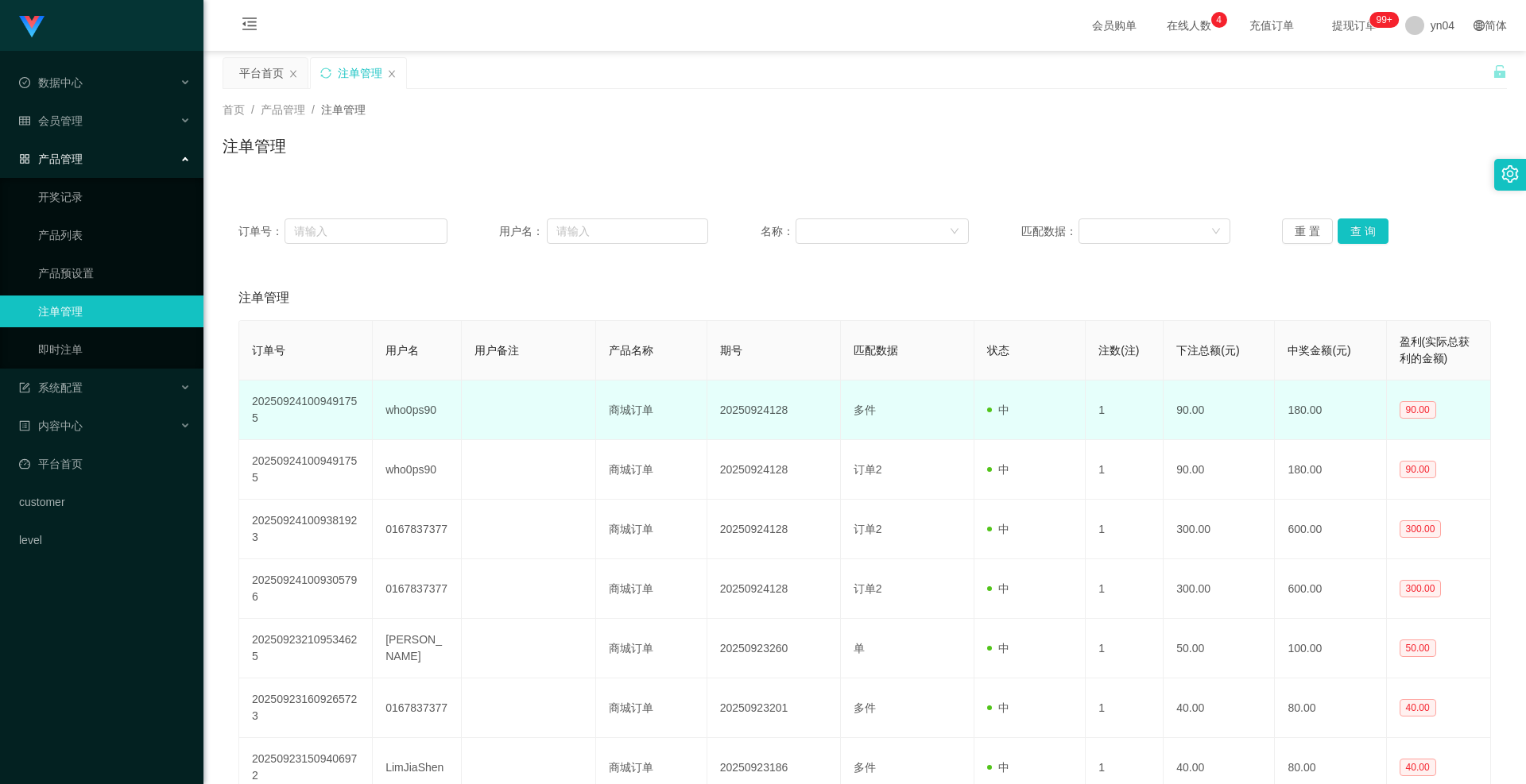
click at [414, 414] on td "who0ps90" at bounding box center [417, 410] width 89 height 60
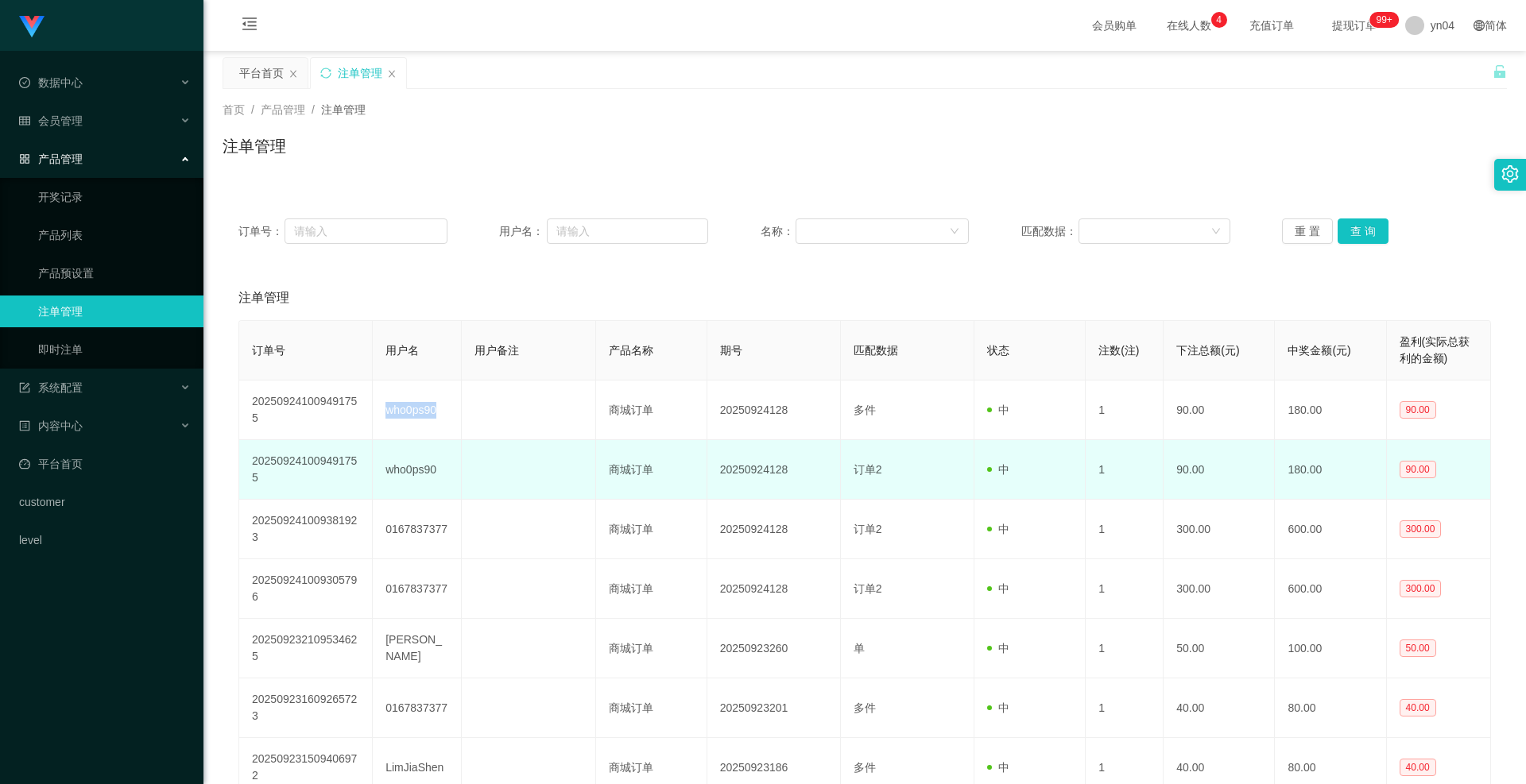
copy td "who0ps90"
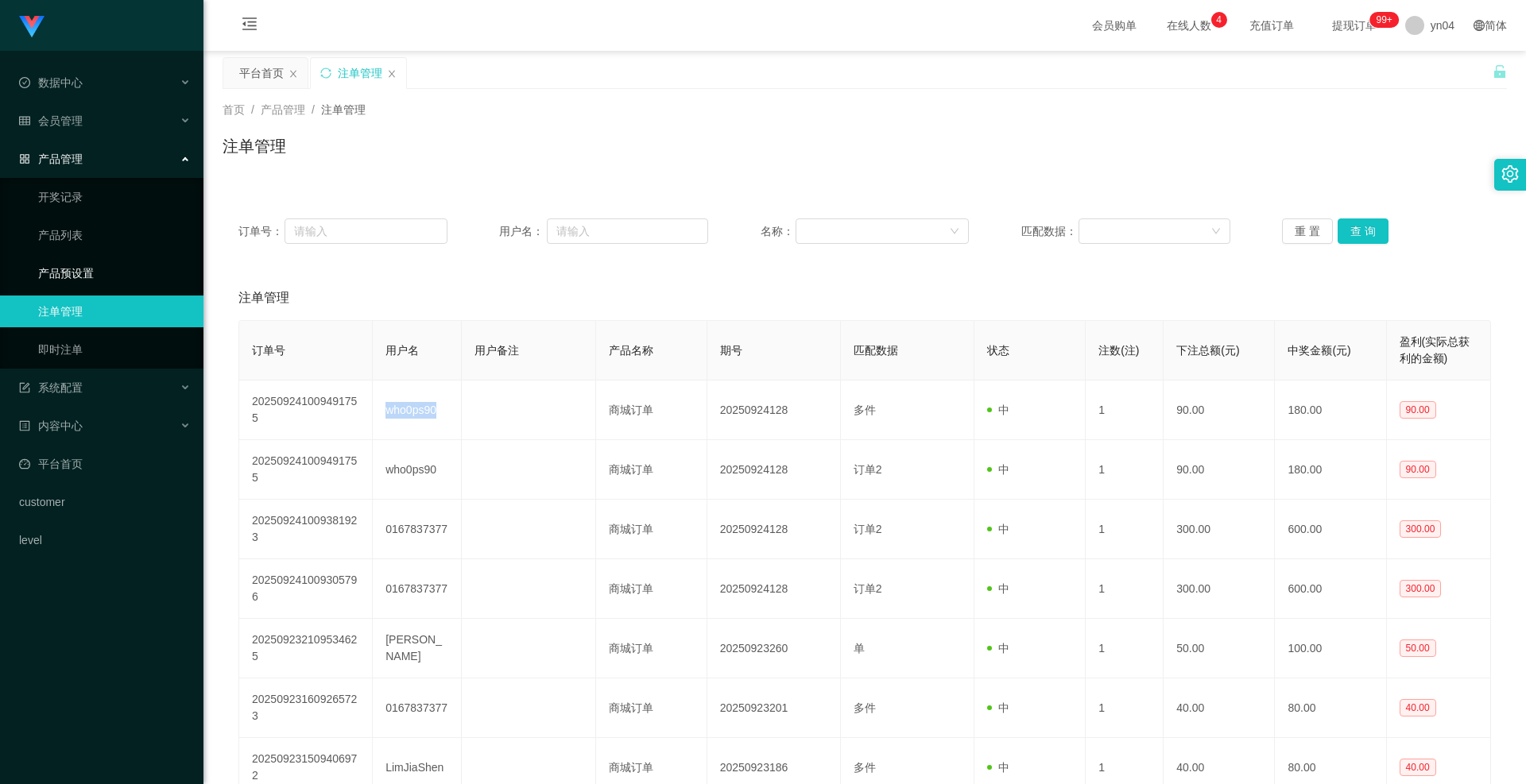
click at [105, 285] on link "产品预设置" at bounding box center [114, 273] width 152 height 32
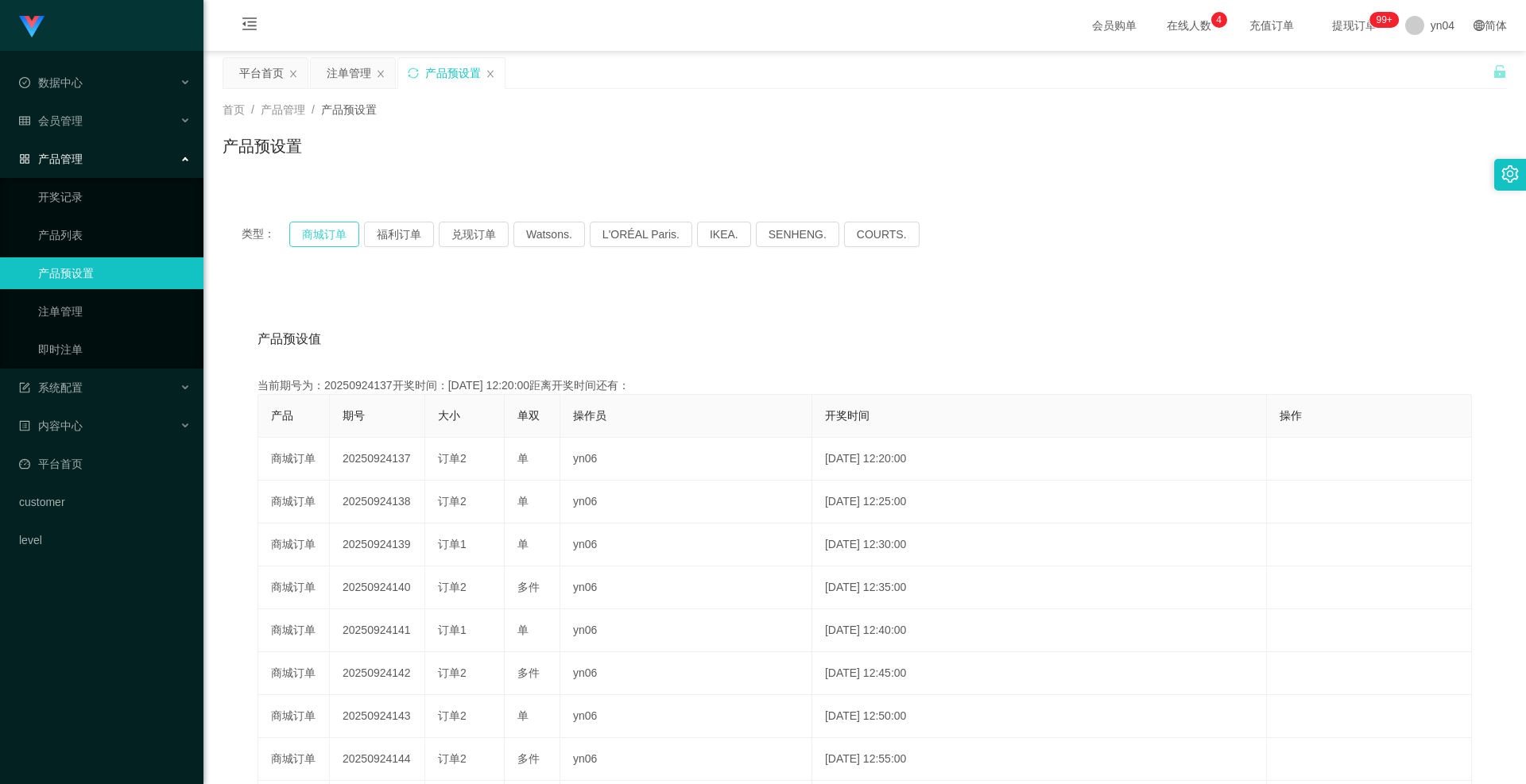
click at [337, 231] on button "商城订单" at bounding box center [323, 234] width 70 height 26
